Goal: Communication & Community: Connect with others

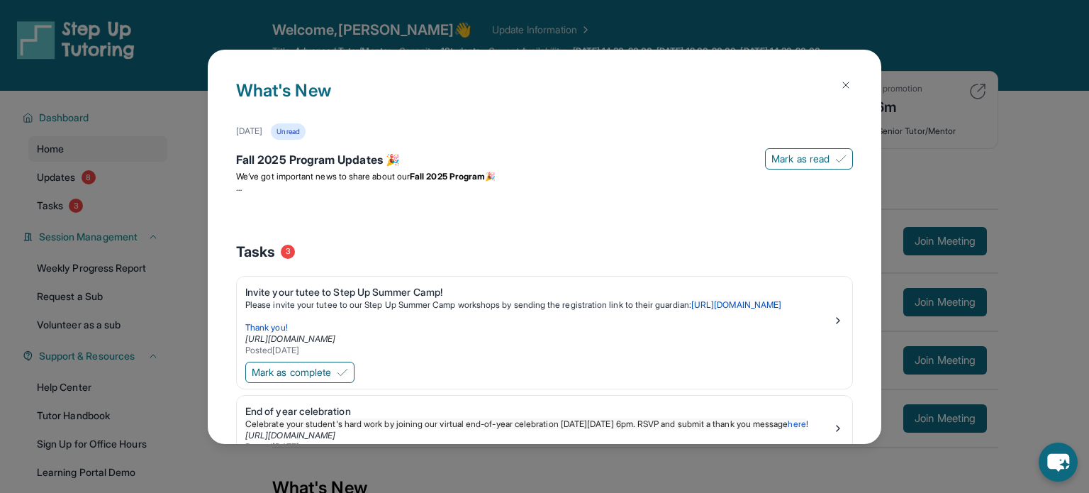
click at [854, 78] on button at bounding box center [846, 85] width 28 height 28
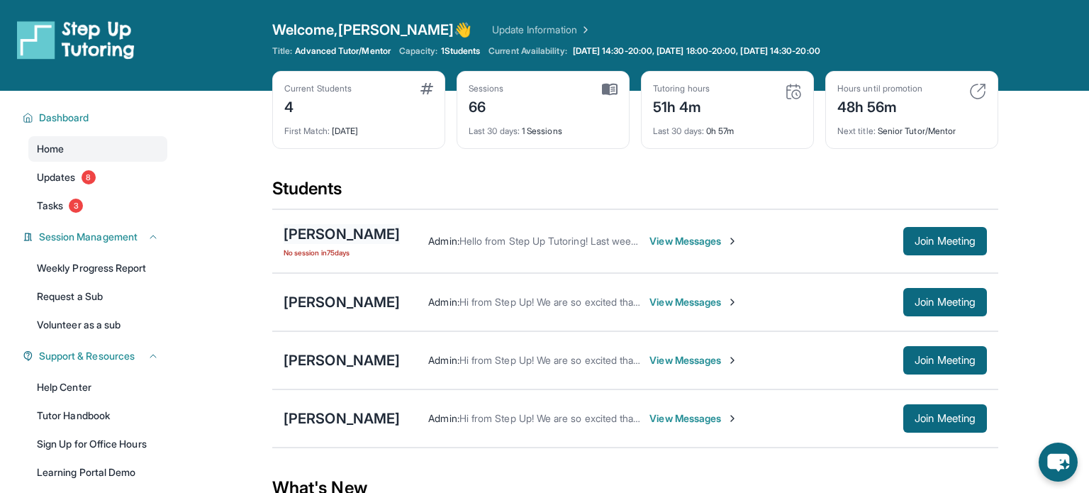
click at [352, 242] on div "[PERSON_NAME]" at bounding box center [342, 234] width 116 height 20
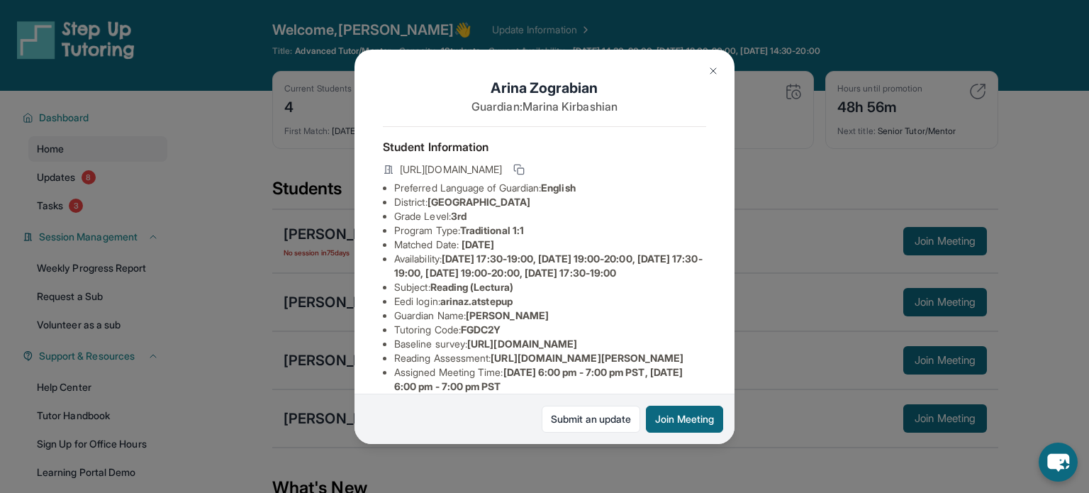
click at [722, 74] on button at bounding box center [713, 71] width 28 height 28
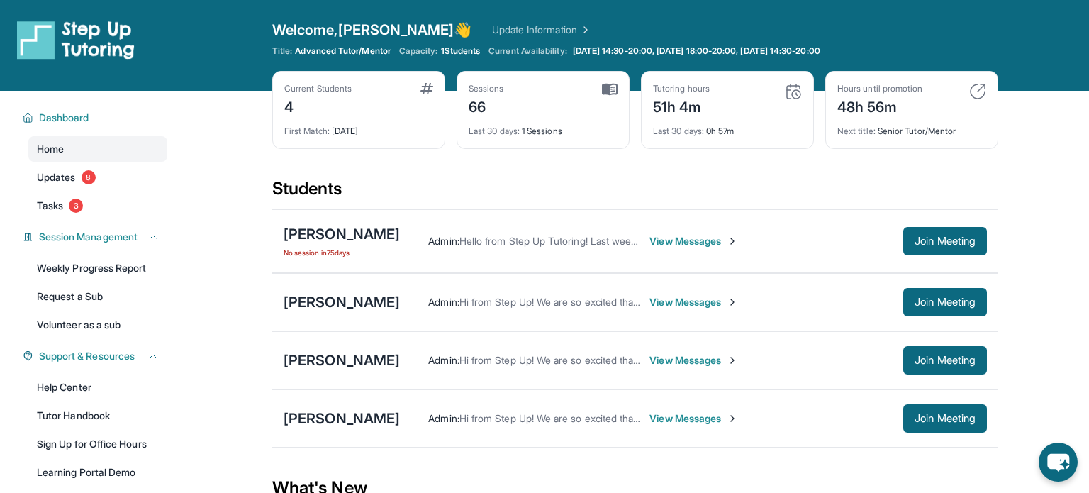
click at [337, 348] on div "[PERSON_NAME] Admin : Hi from Step Up! We are so excited that you are matched w…" at bounding box center [635, 360] width 726 height 58
click at [336, 360] on div "[PERSON_NAME]" at bounding box center [342, 360] width 116 height 20
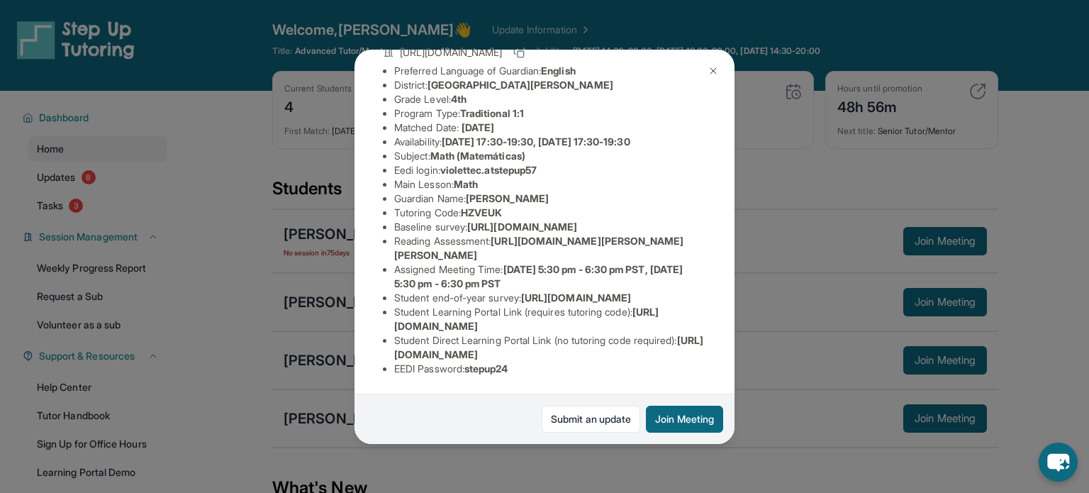
scroll to position [136, 9]
click at [718, 70] on img at bounding box center [713, 70] width 11 height 11
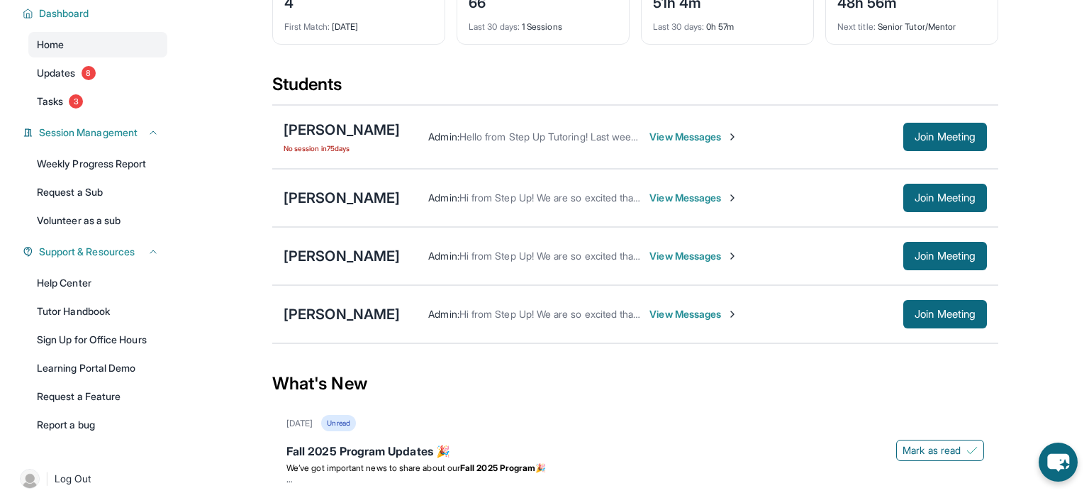
scroll to position [108, 0]
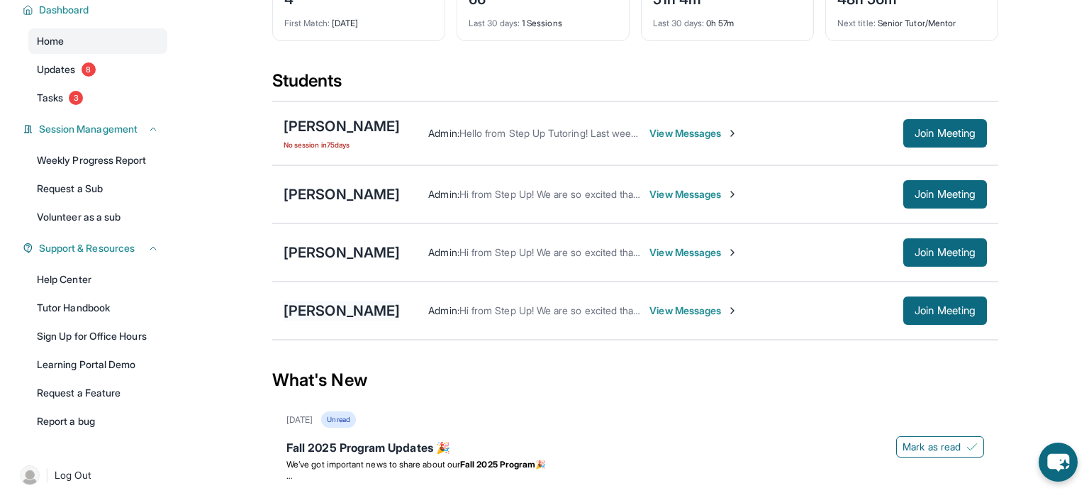
click at [331, 316] on div "[PERSON_NAME]" at bounding box center [342, 311] width 116 height 20
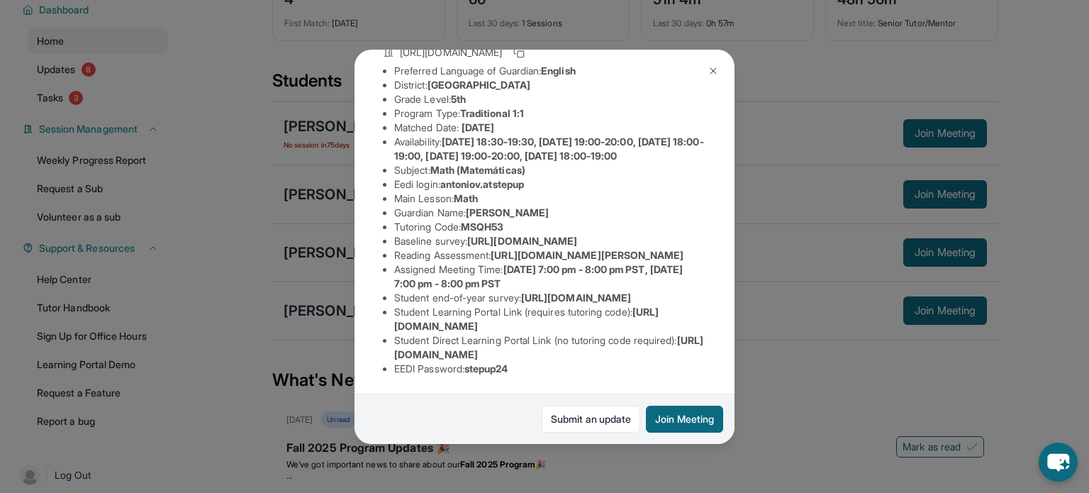
scroll to position [226, 0]
click at [716, 72] on img at bounding box center [713, 70] width 11 height 11
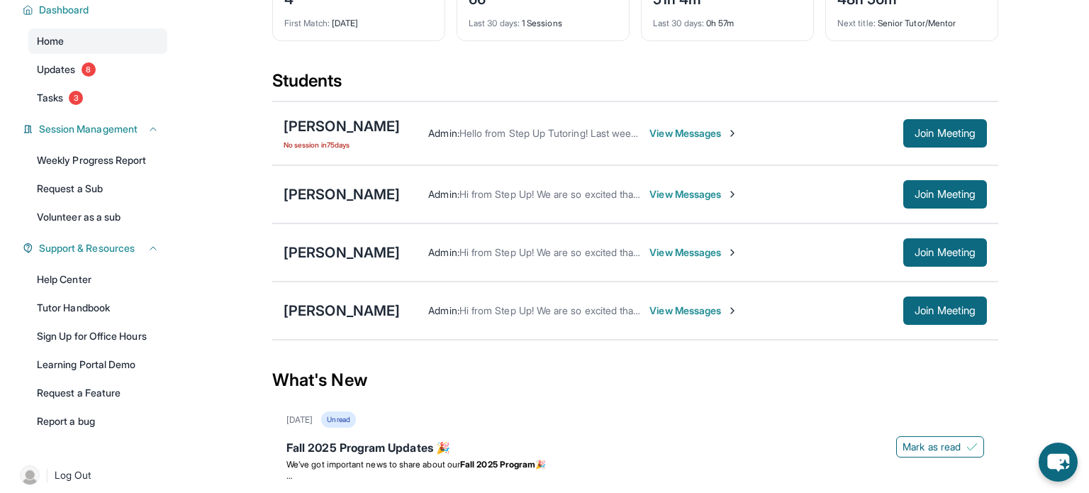
click at [772, 408] on div "What's New" at bounding box center [635, 380] width 726 height 62
